Goal: Register for event/course

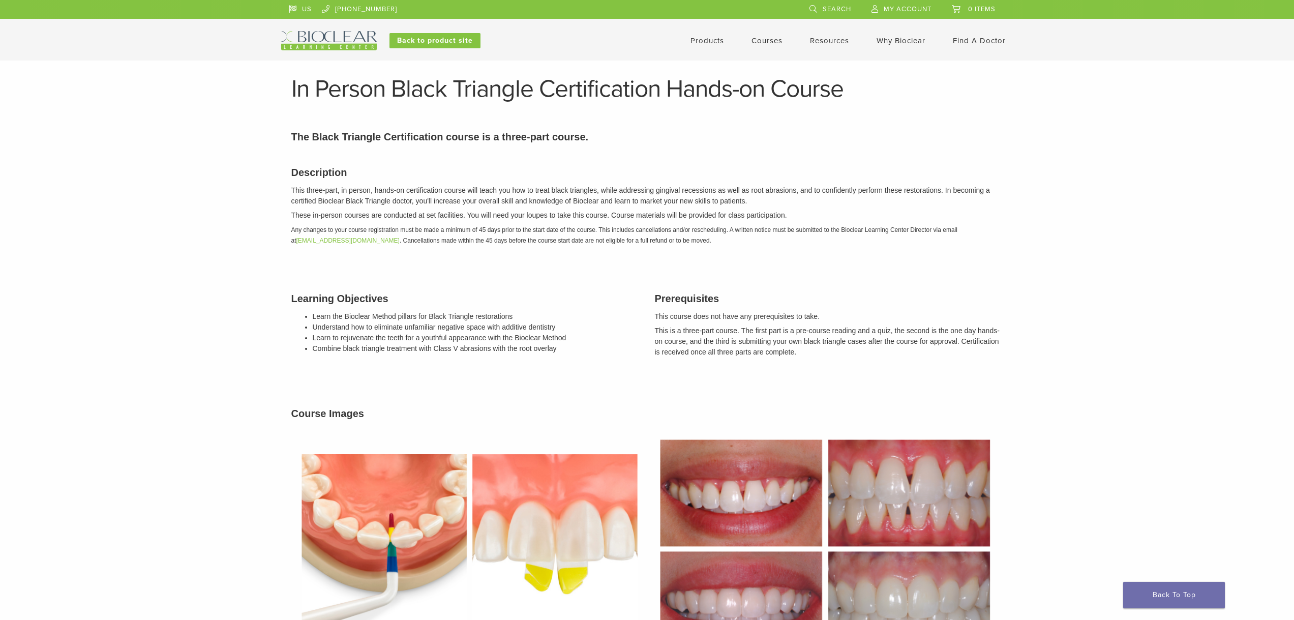
click at [772, 45] on link "Courses" at bounding box center [767, 40] width 31 height 9
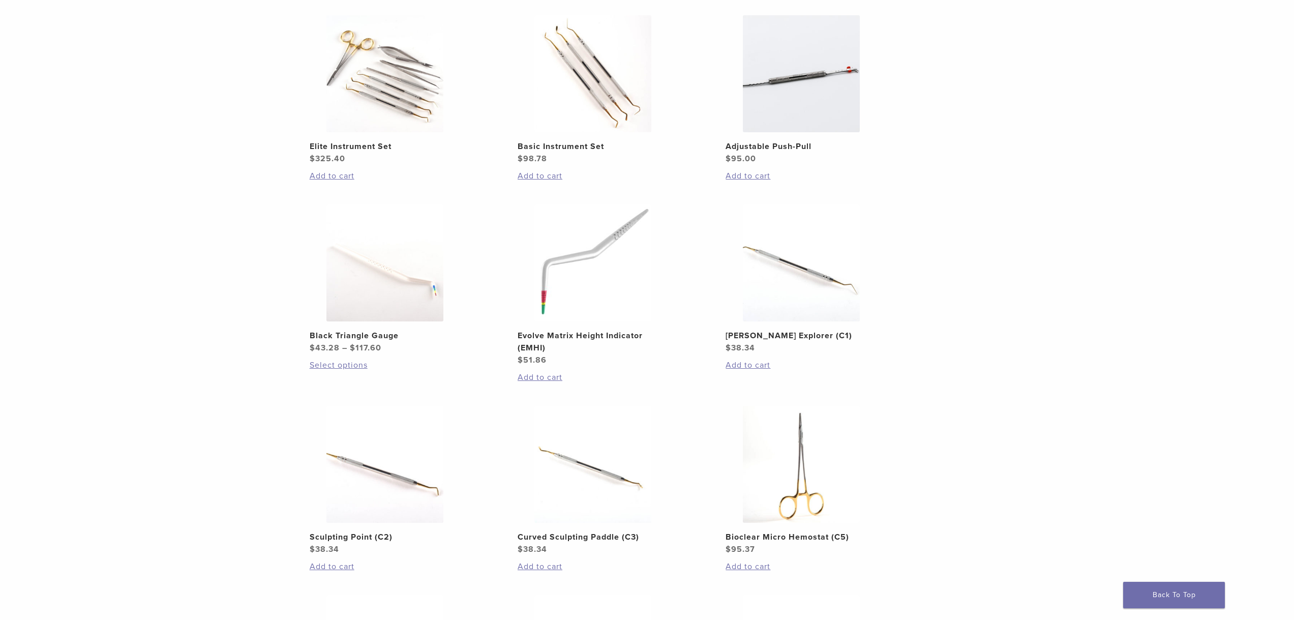
scroll to position [68, 0]
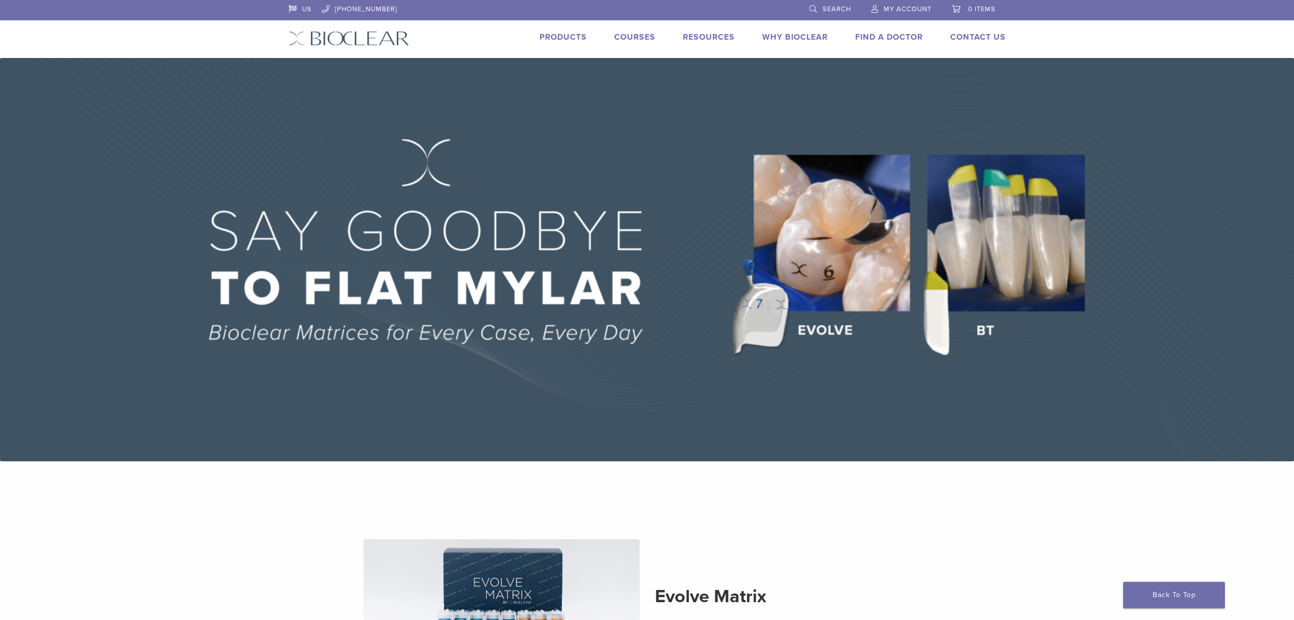
click at [896, 37] on link "Find A Doctor" at bounding box center [889, 37] width 68 height 10
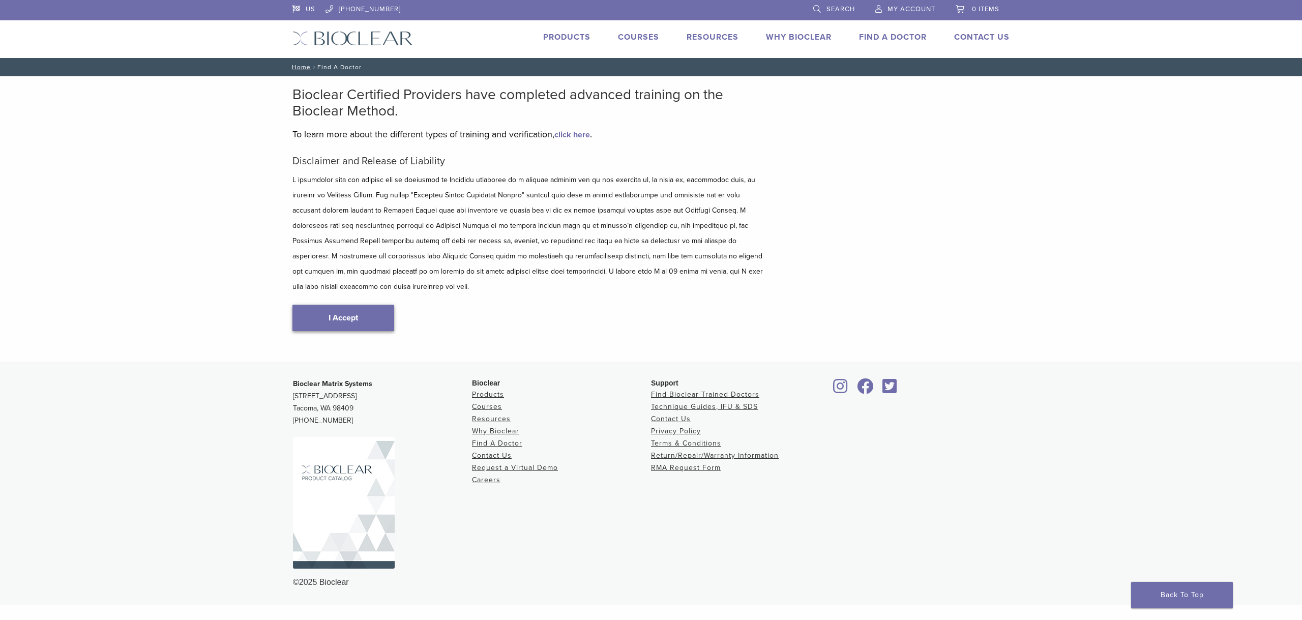
click at [360, 305] on link "I Accept" at bounding box center [343, 318] width 102 height 26
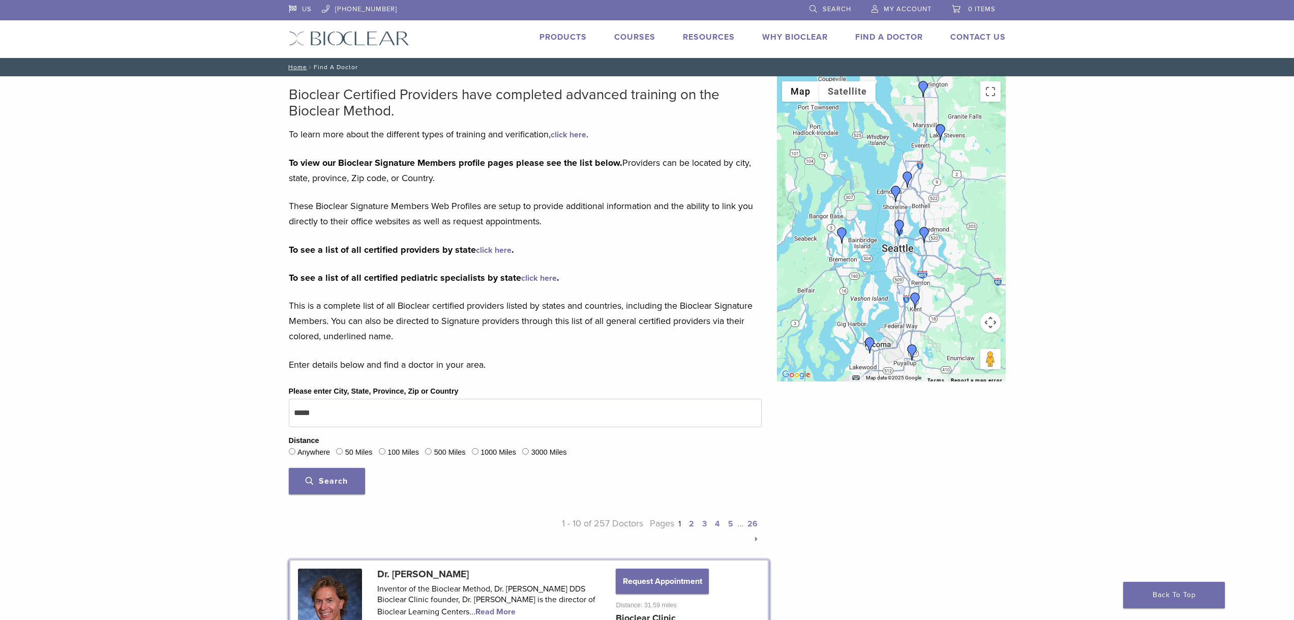
click at [337, 488] on button "Search" at bounding box center [327, 481] width 76 height 26
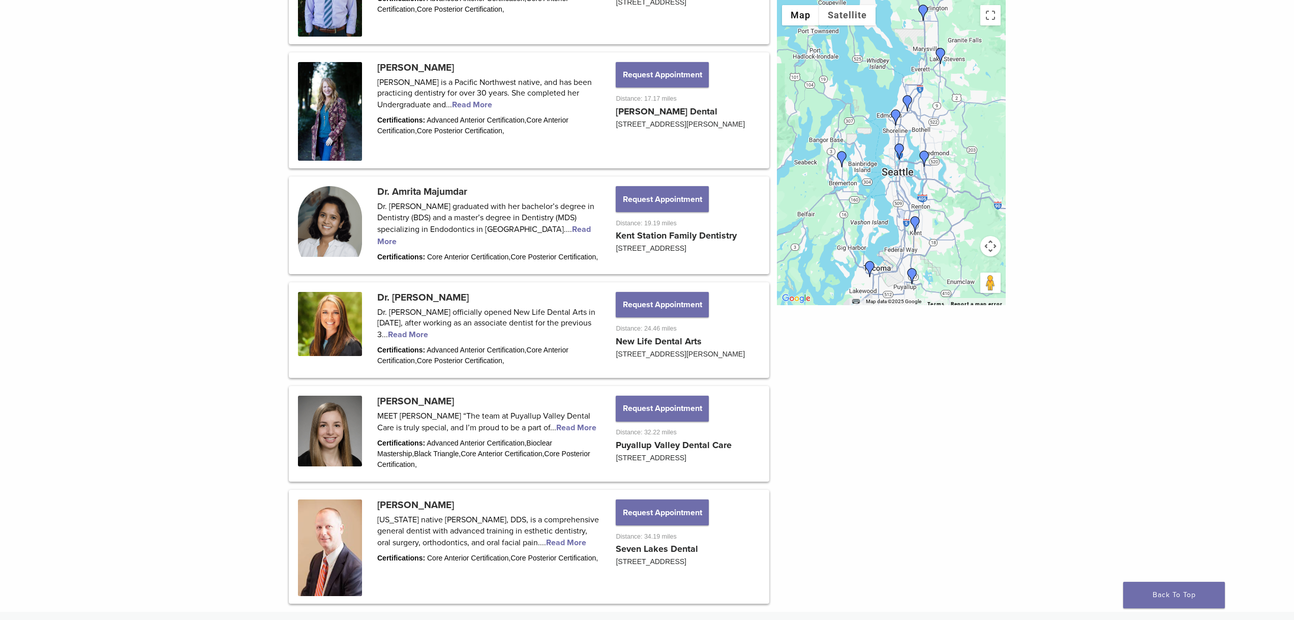
scroll to position [1000, 0]
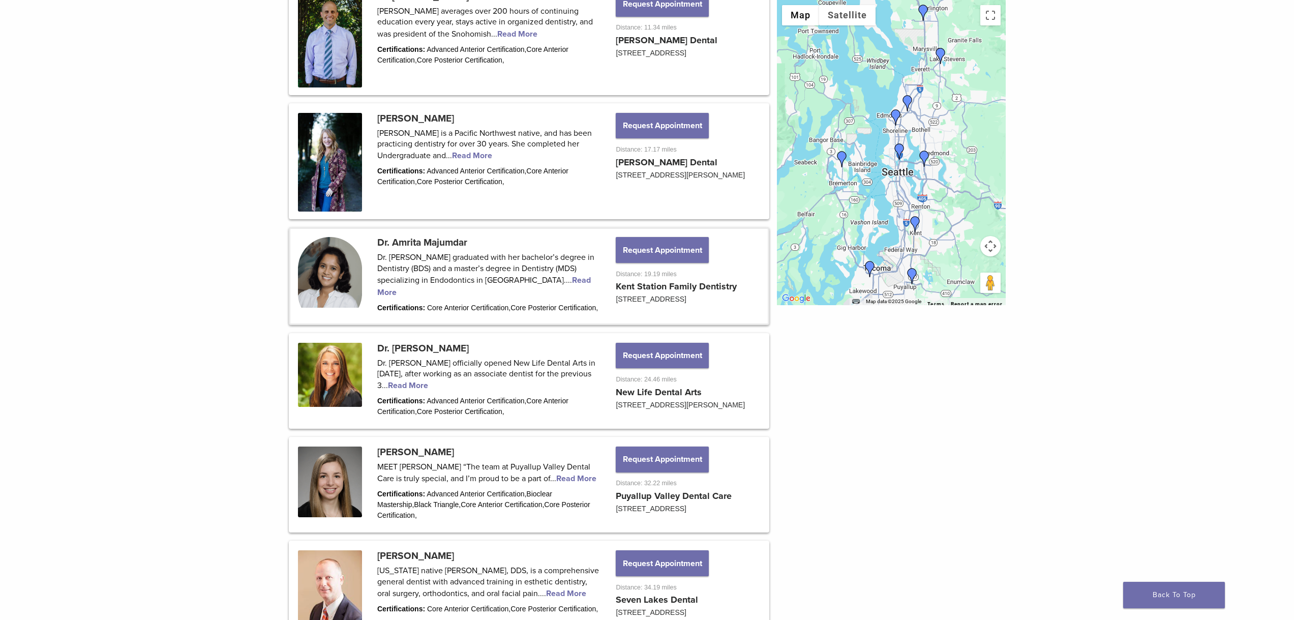
click at [484, 291] on link at bounding box center [529, 276] width 478 height 94
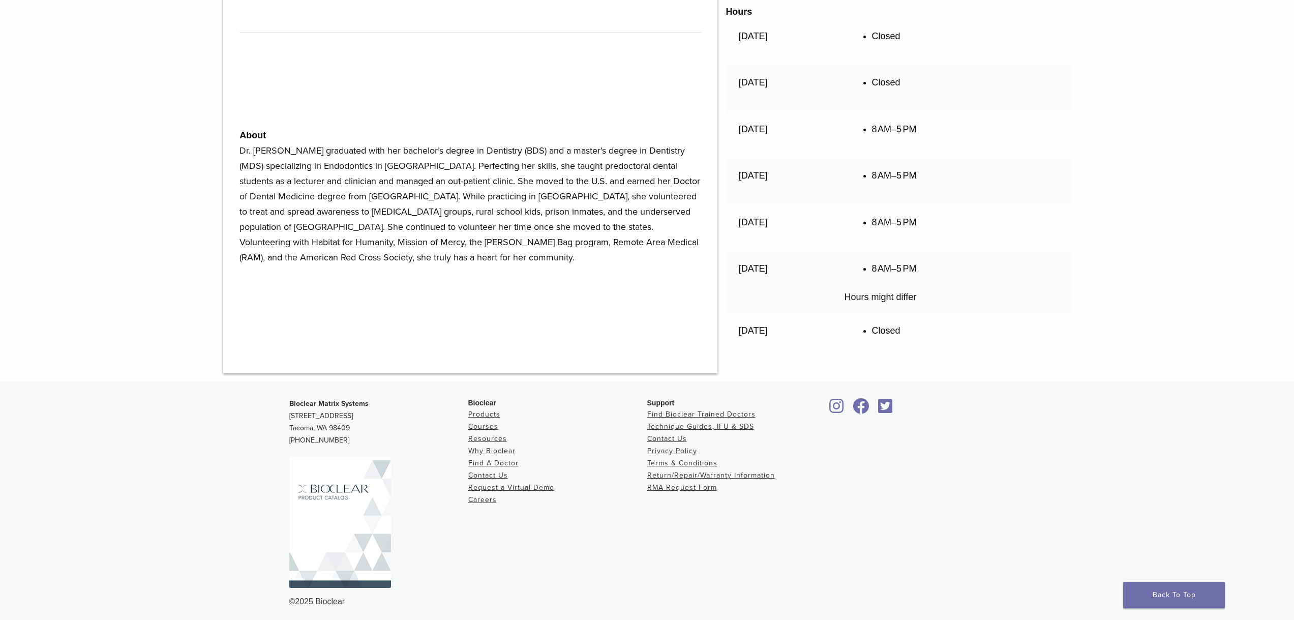
scroll to position [596, 0]
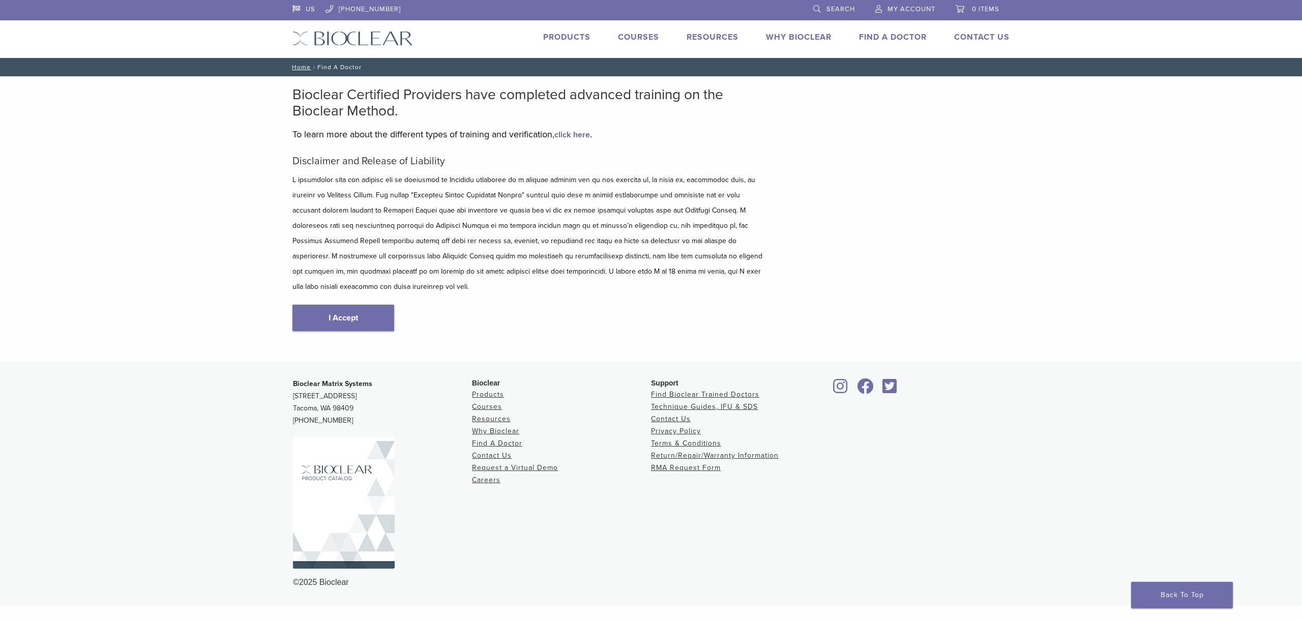
drag, startPoint x: 333, startPoint y: 306, endPoint x: 354, endPoint y: 306, distance: 21.9
click at [333, 306] on link "I Accept" at bounding box center [343, 318] width 102 height 26
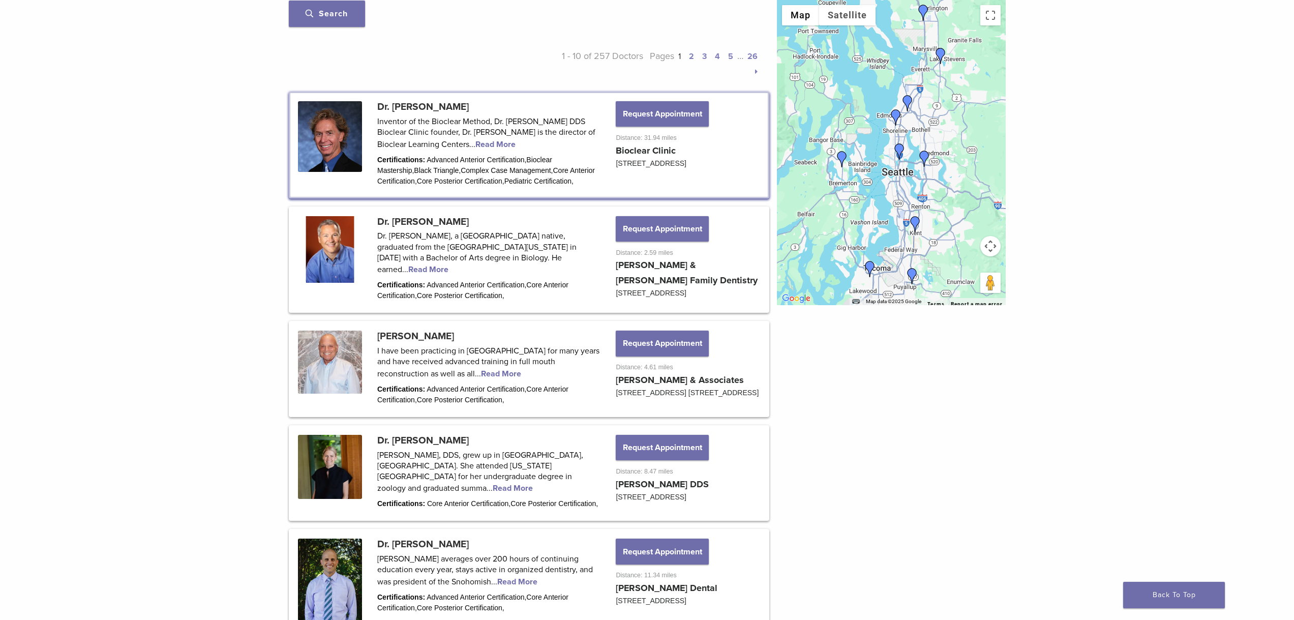
scroll to position [407, 0]
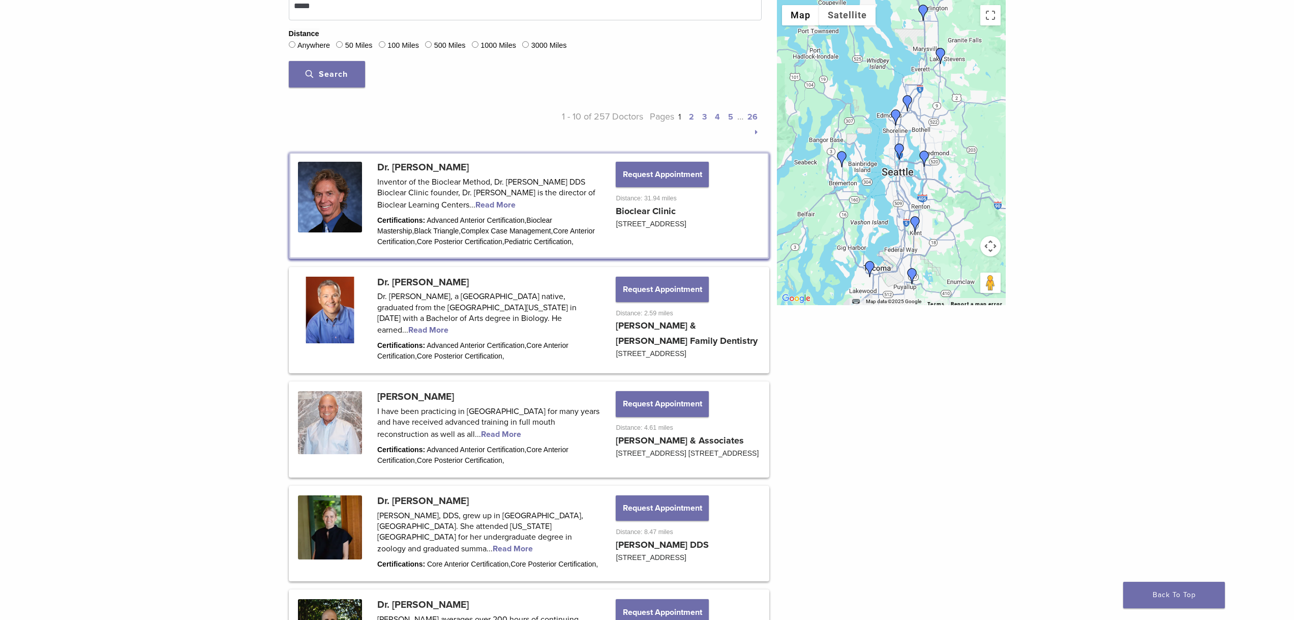
click at [692, 119] on link "2" at bounding box center [691, 117] width 5 height 10
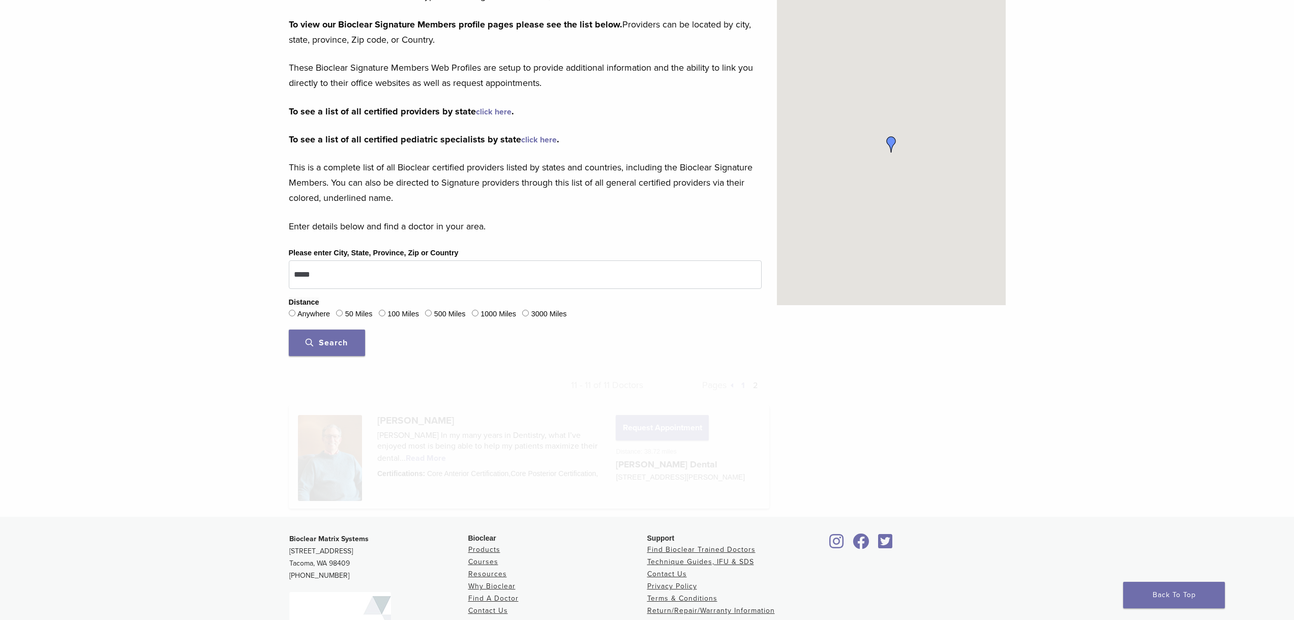
scroll to position [278, 0]
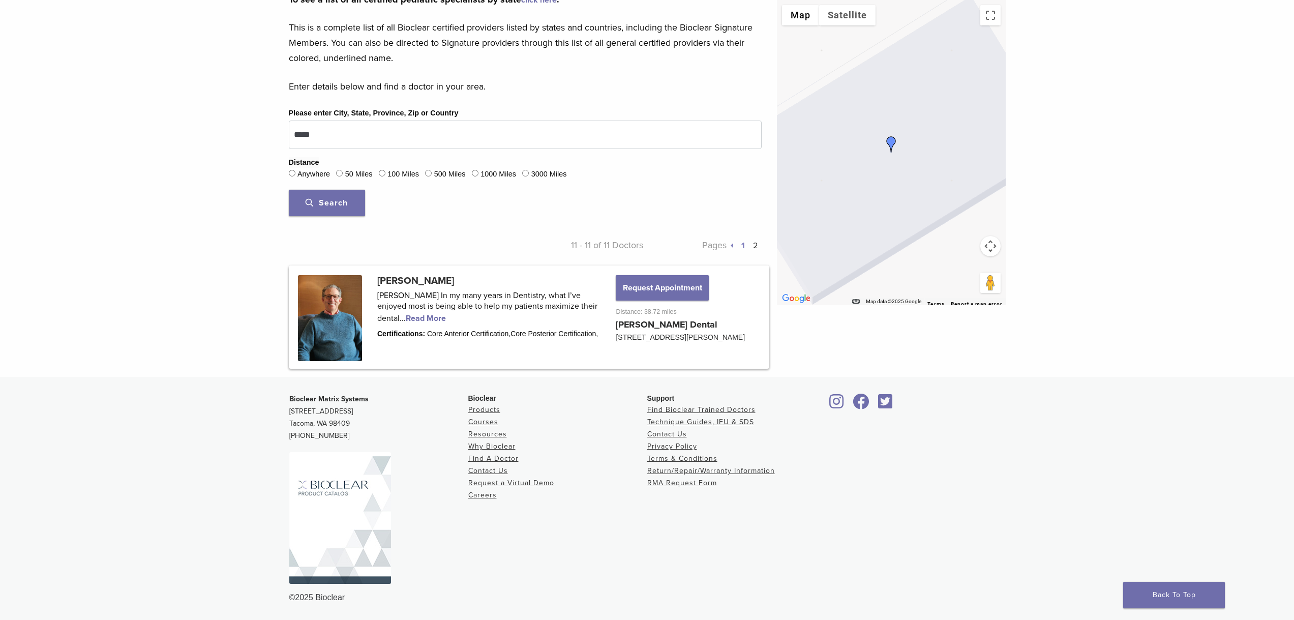
click at [755, 246] on link "2" at bounding box center [755, 246] width 5 height 10
click at [733, 249] on p "Pages 1 2" at bounding box center [702, 245] width 118 height 15
click at [733, 247] on p "Pages 1 2" at bounding box center [702, 245] width 118 height 15
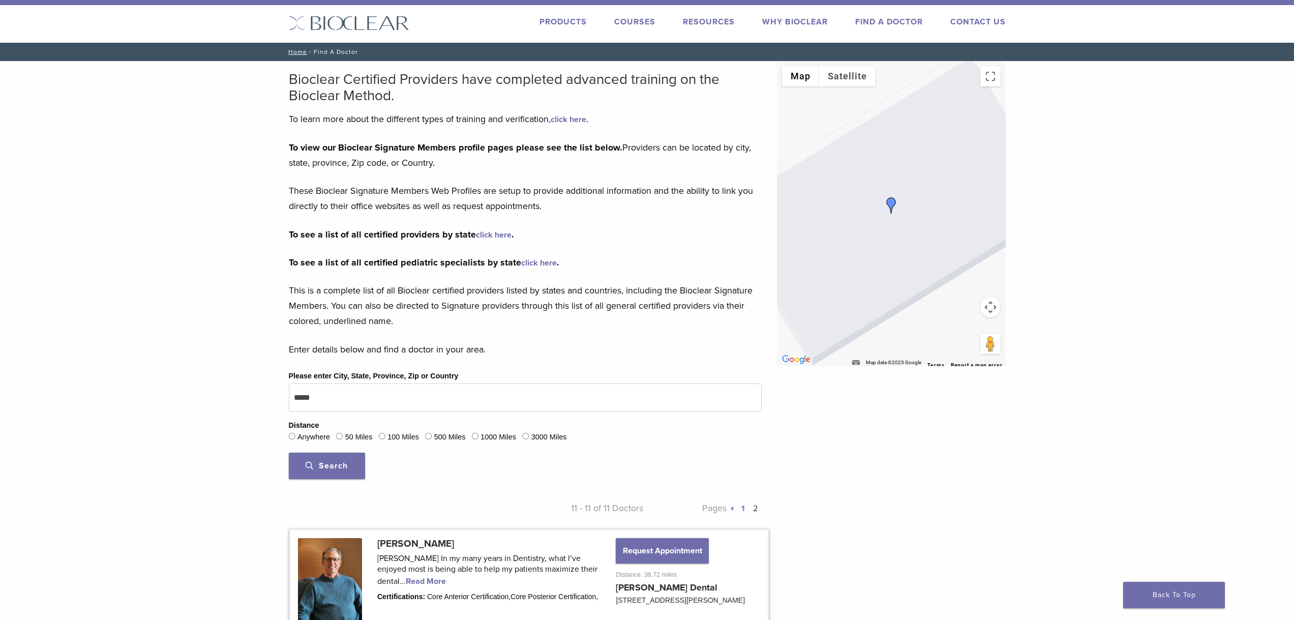
scroll to position [0, 0]
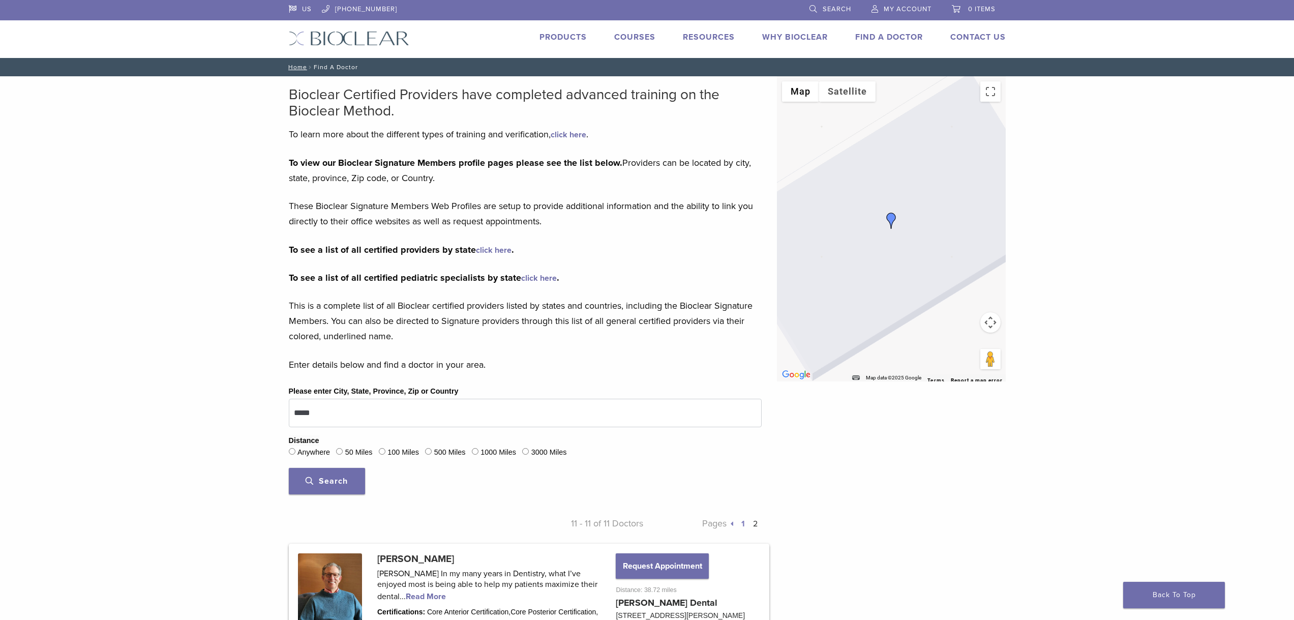
click at [638, 40] on link "Courses" at bounding box center [634, 37] width 41 height 10
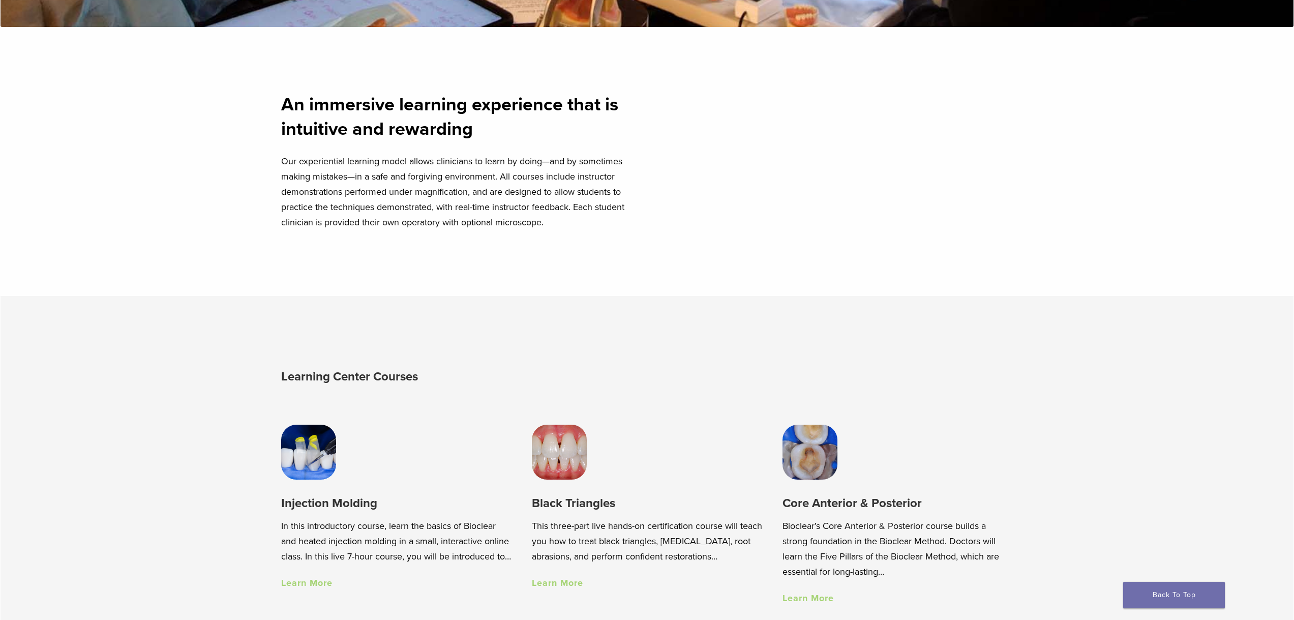
scroll to position [610, 0]
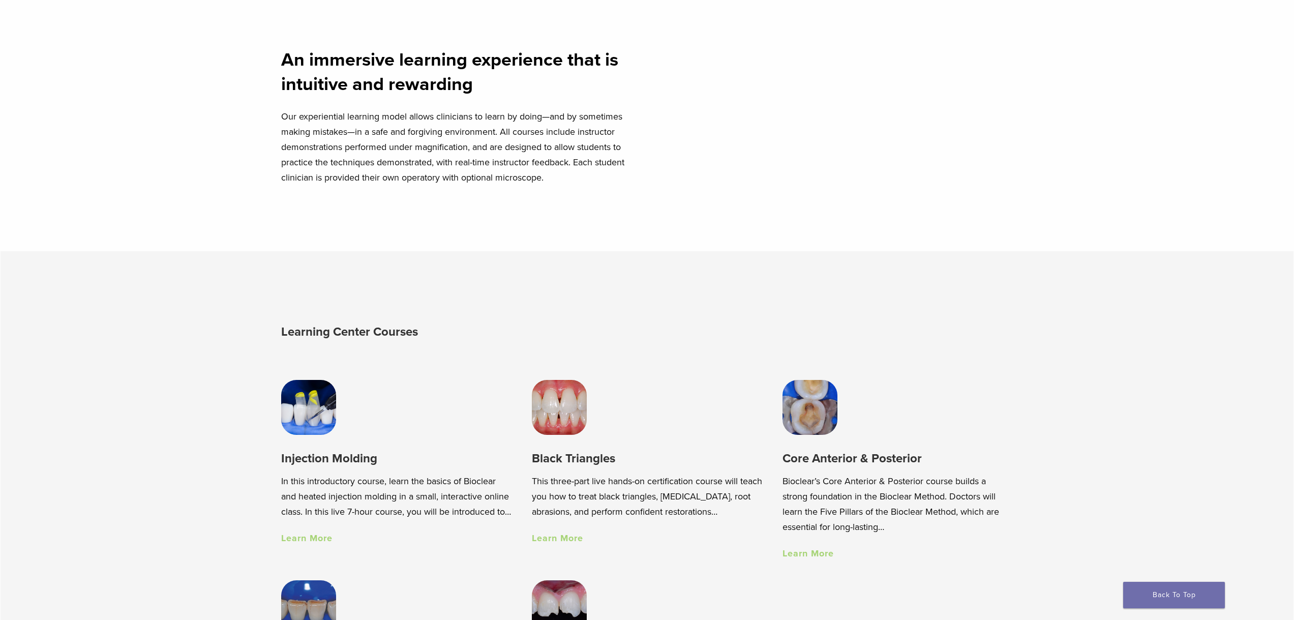
click at [815, 558] on link "Learn More" at bounding box center [808, 553] width 51 height 11
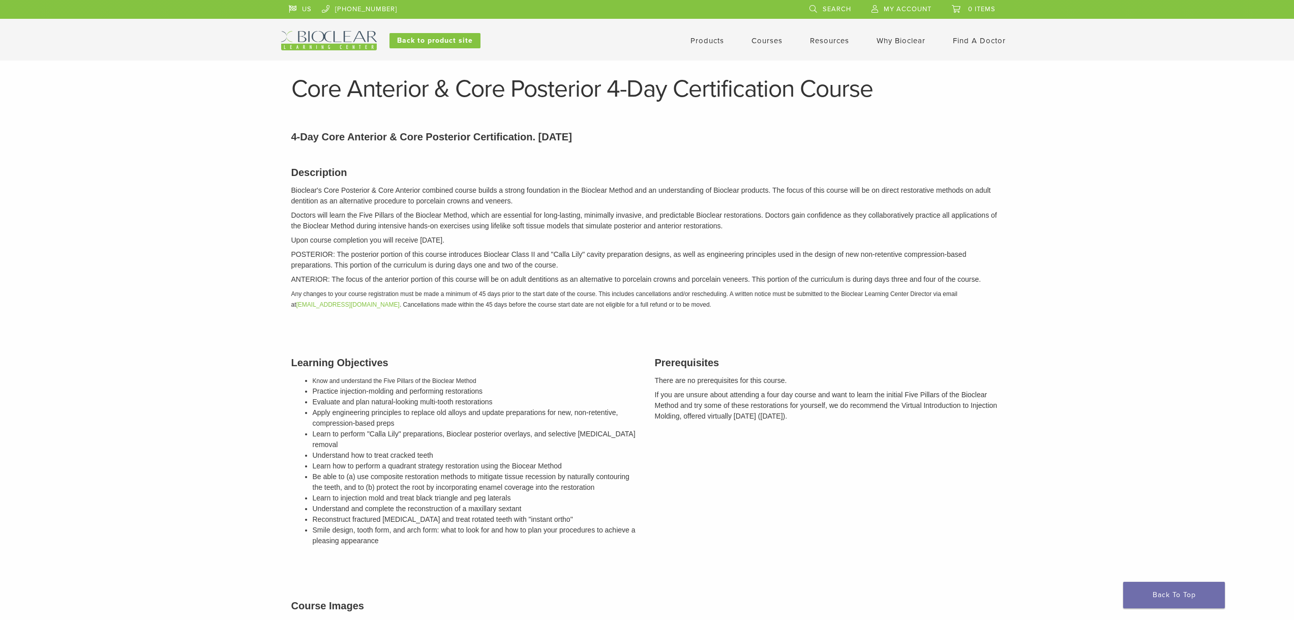
click at [821, 558] on div "Description Bioclear's Core Posterior & Core Anterior combined course builds a …" at bounding box center [647, 524] width 727 height 744
click at [819, 415] on p "If you are unsure about attending a four day course and want to learn the initi…" at bounding box center [829, 406] width 348 height 32
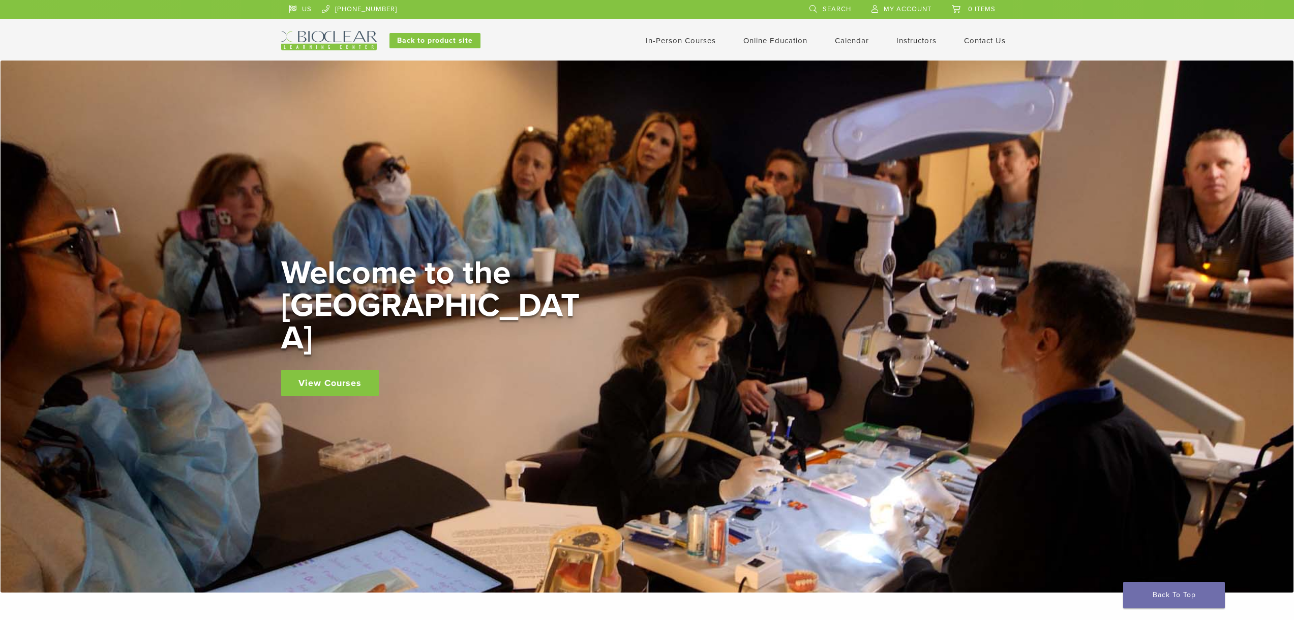
scroll to position [610, 0]
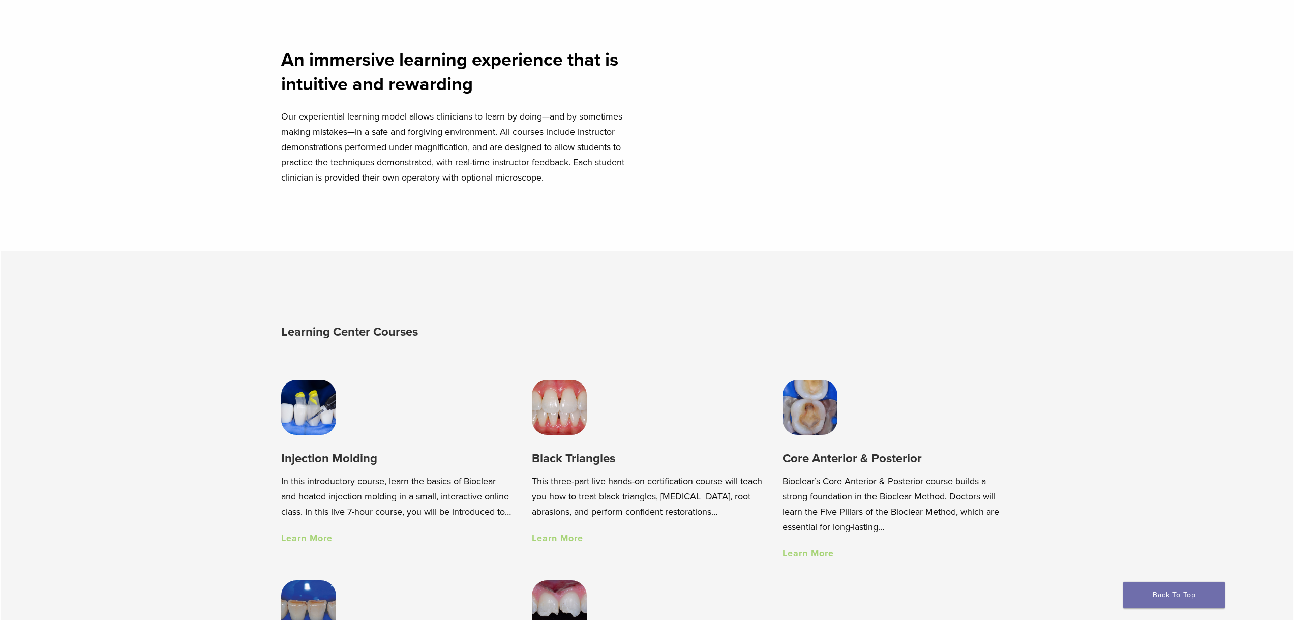
click at [551, 540] on link "Learn More" at bounding box center [557, 537] width 51 height 11
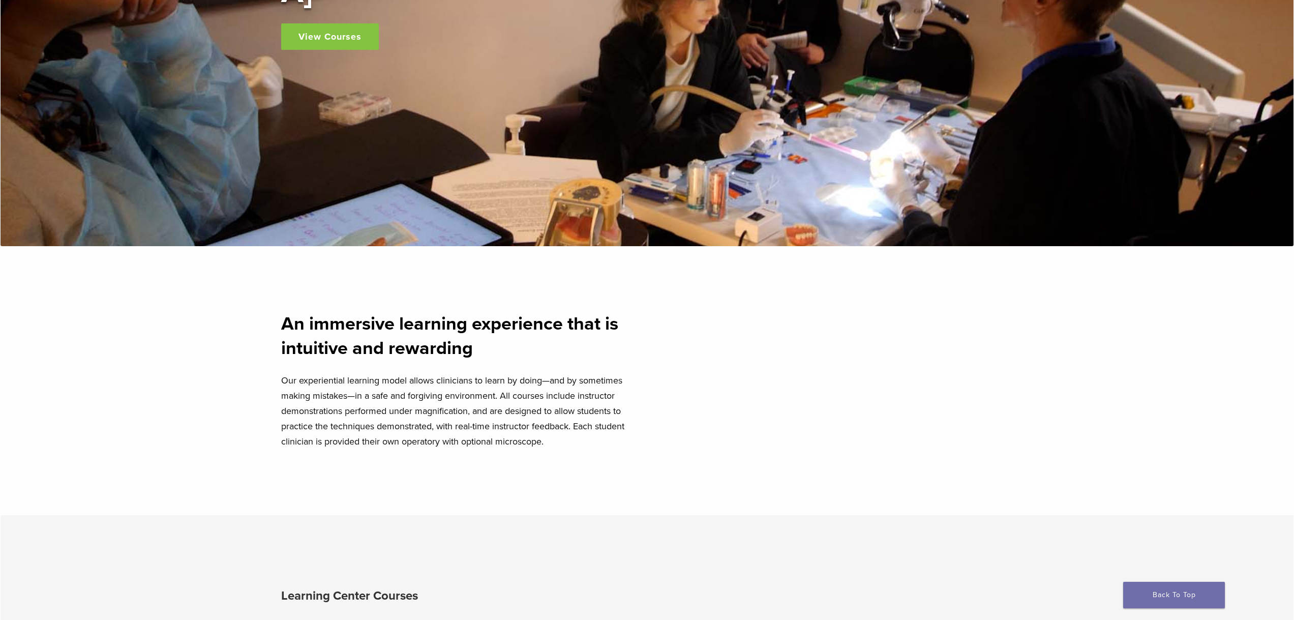
scroll to position [153, 0]
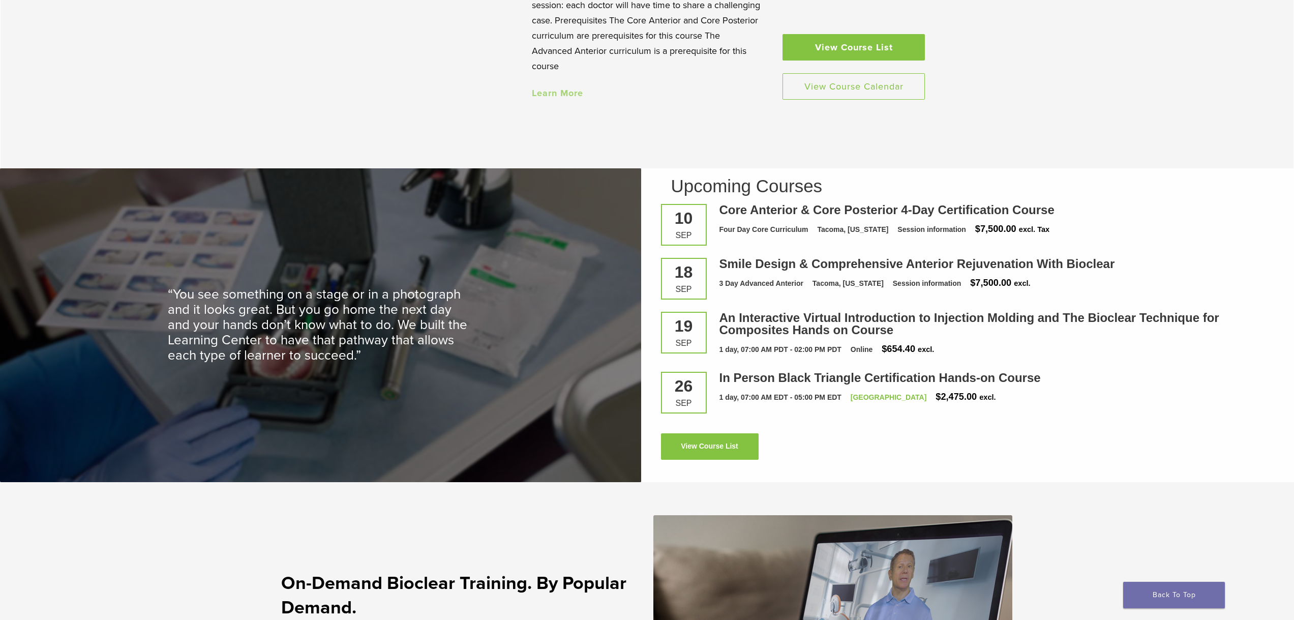
scroll to position [1373, 0]
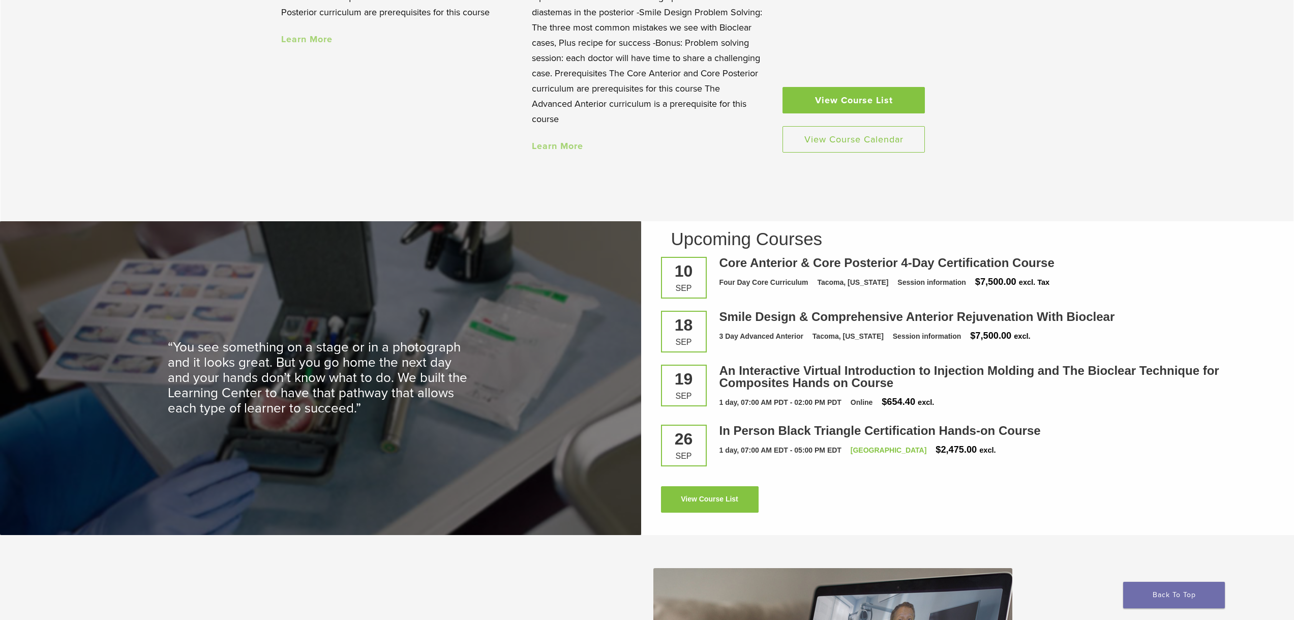
click at [859, 108] on link "View Course List" at bounding box center [854, 100] width 142 height 26
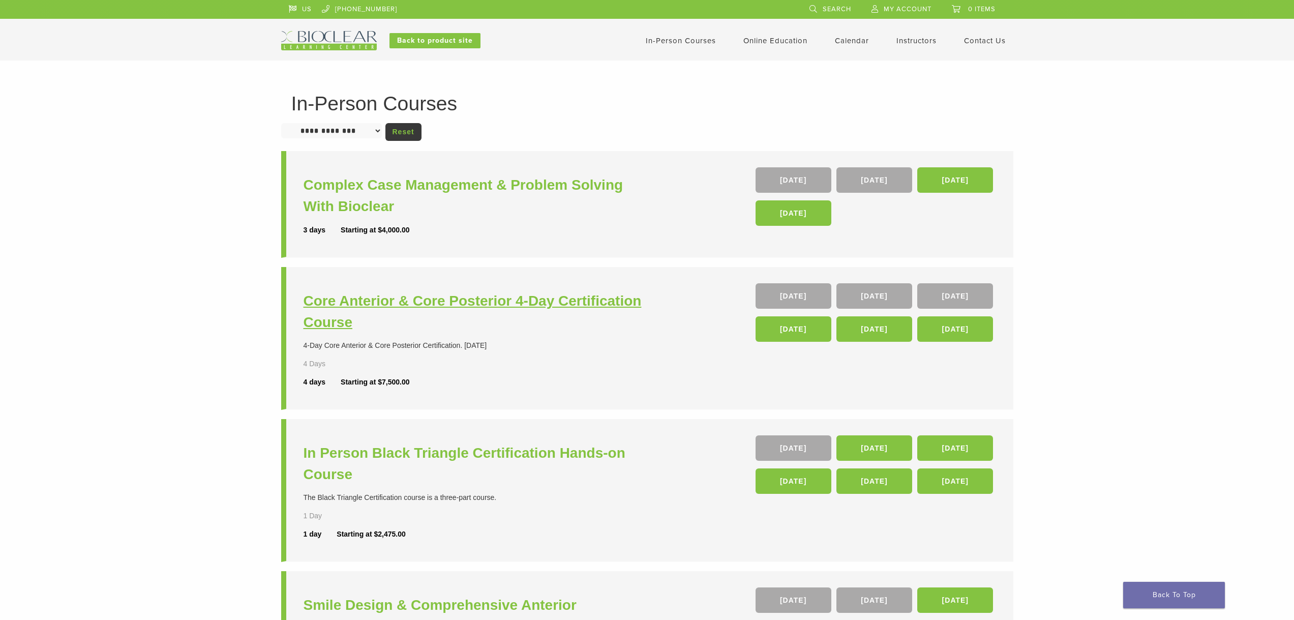
click at [497, 302] on h3 "Core Anterior & Core Posterior 4-Day Certification Course" at bounding box center [477, 311] width 346 height 43
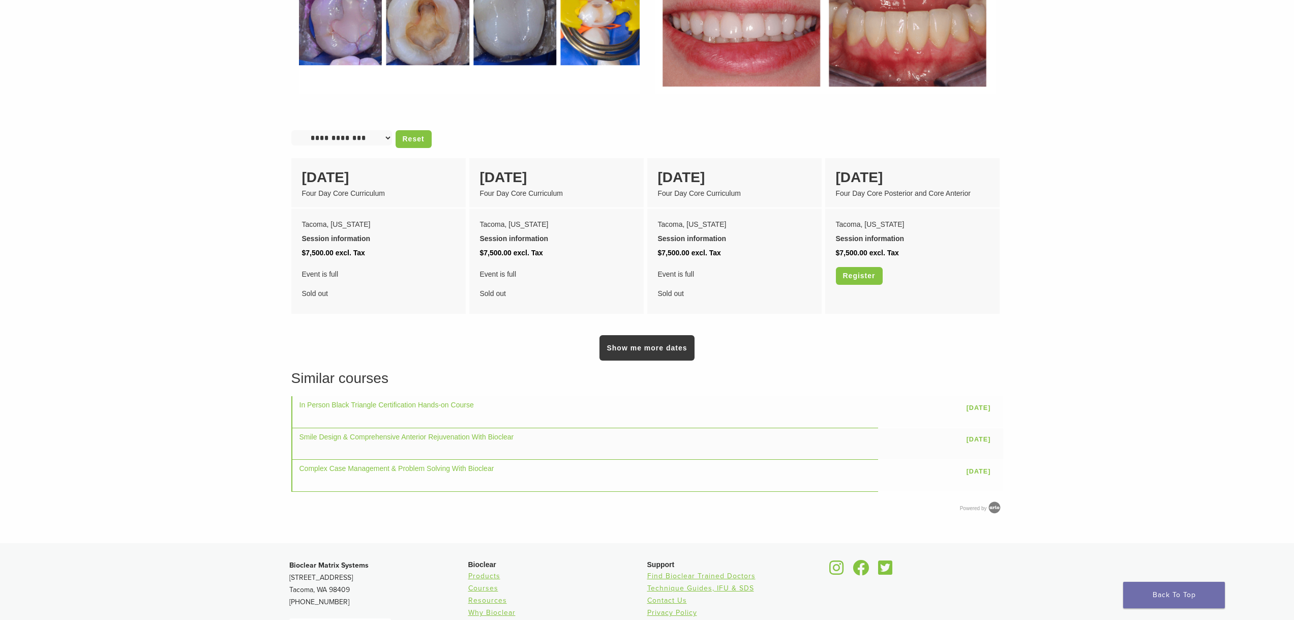
scroll to position [763, 0]
click at [684, 341] on link "Show me more dates" at bounding box center [647, 346] width 95 height 25
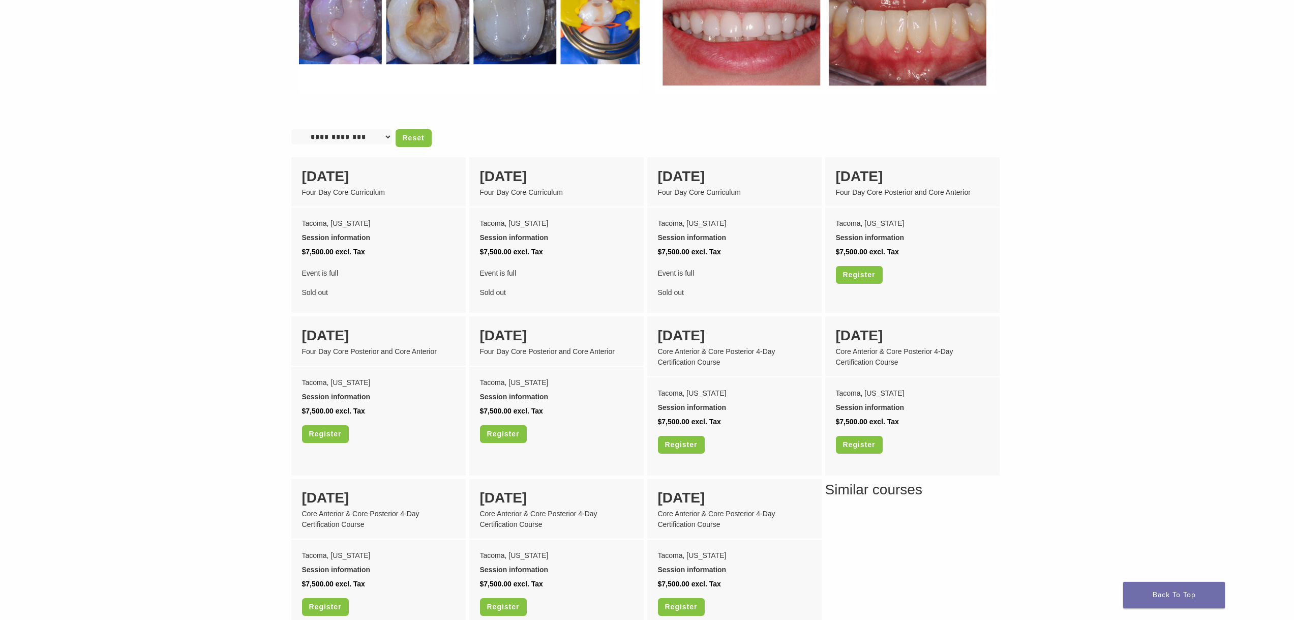
click at [1101, 432] on main "Core Anterior & Core Posterior 4-Day Certification Course Section builder not e…" at bounding box center [647, 51] width 1294 height 1474
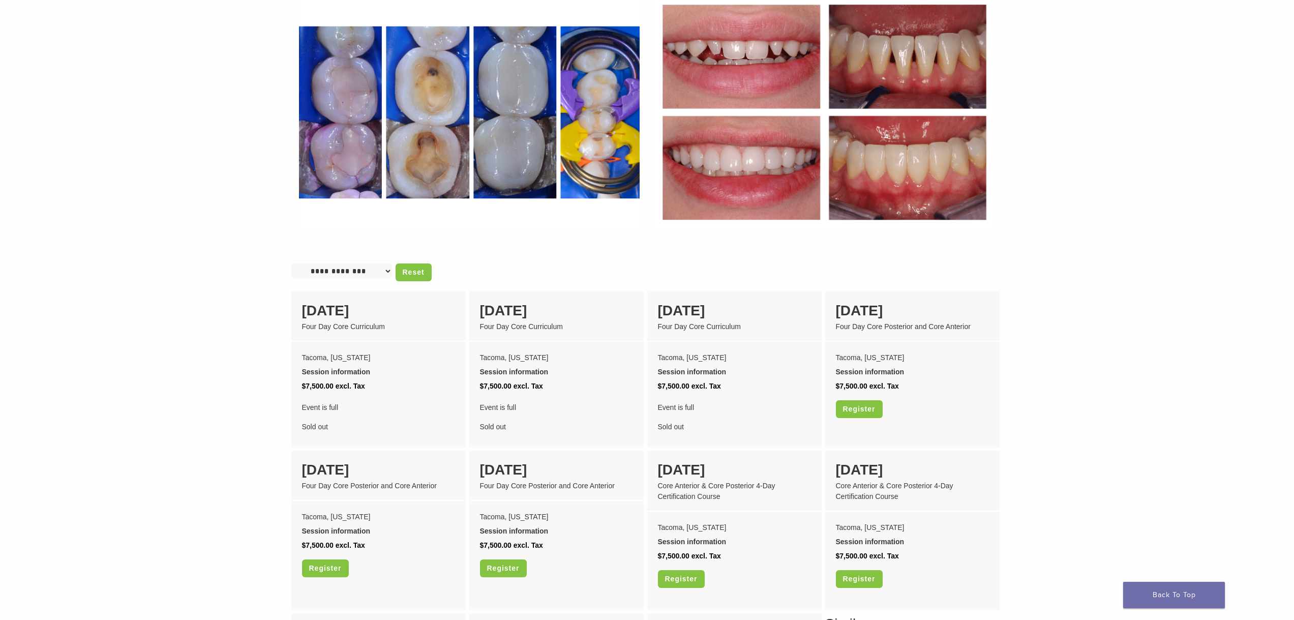
scroll to position [610, 0]
